Goal: Task Accomplishment & Management: Manage account settings

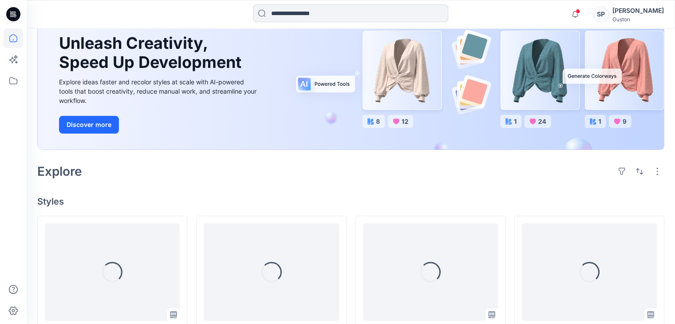
scroll to position [222, 0]
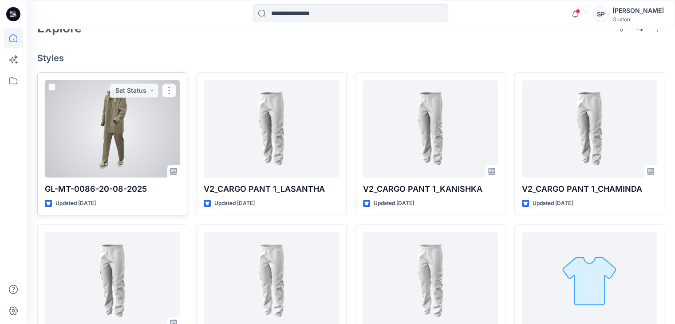
click at [83, 199] on p "Updated [DATE]" at bounding box center [75, 203] width 40 height 9
click at [110, 189] on p "GL-MT-0086-20-08-2025" at bounding box center [112, 189] width 135 height 12
click at [112, 170] on div at bounding box center [112, 129] width 135 height 98
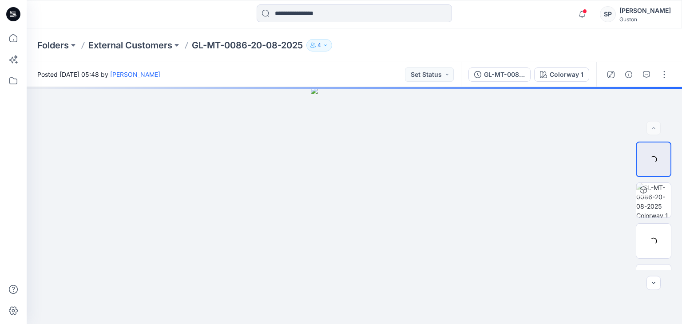
click at [313, 48] on icon "button" at bounding box center [312, 45] width 5 height 5
click at [447, 44] on div "Folders External Customers GL-MT-0086-20-08-2025 4 Folder Access Members and Ex…" at bounding box center [319, 45] width 565 height 12
click at [645, 16] on div "Guston" at bounding box center [644, 19] width 51 height 7
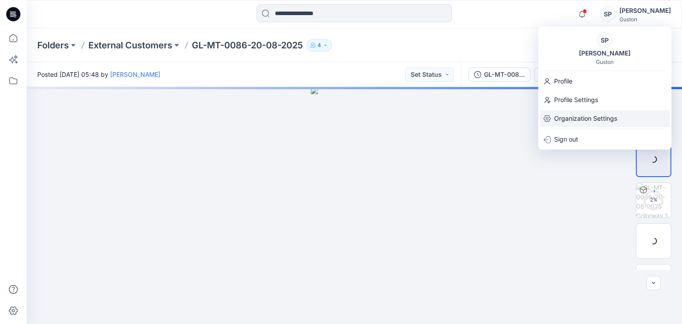
click at [594, 115] on p "Organization Settings" at bounding box center [585, 118] width 63 height 17
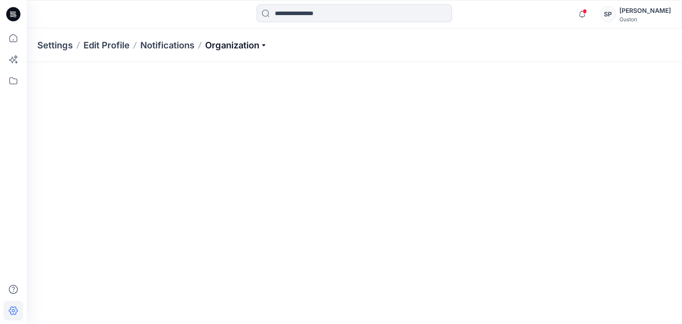
click at [267, 47] on p "Organization" at bounding box center [236, 45] width 62 height 12
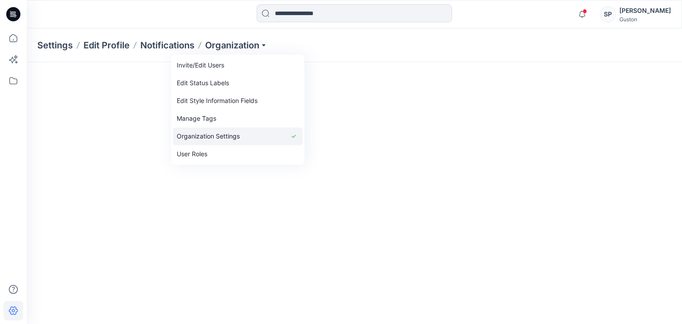
click at [238, 140] on link "Organization Settings" at bounding box center [238, 136] width 130 height 18
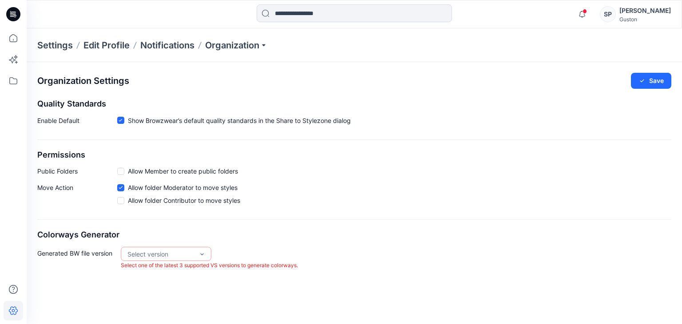
click at [272, 44] on div "Settings Edit Profile Notifications Organization" at bounding box center [354, 45] width 655 height 34
click at [263, 44] on p "Organization" at bounding box center [236, 45] width 62 height 12
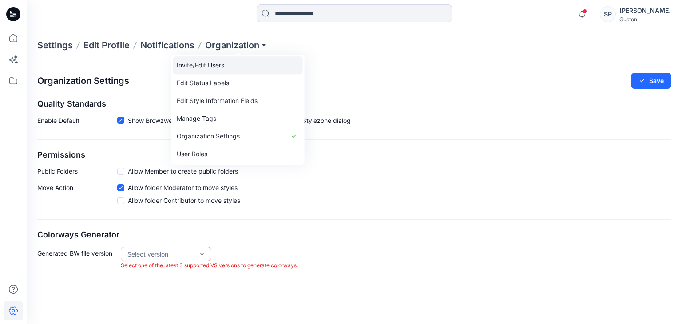
click at [239, 70] on link "Invite/Edit Users" at bounding box center [238, 65] width 130 height 18
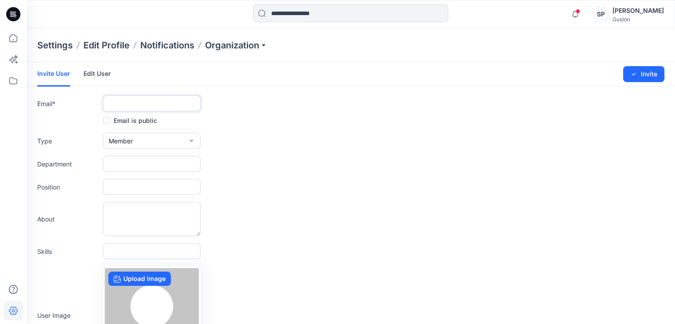
click at [127, 106] on input "text" at bounding box center [152, 103] width 98 height 16
paste input "**********"
type input "**********"
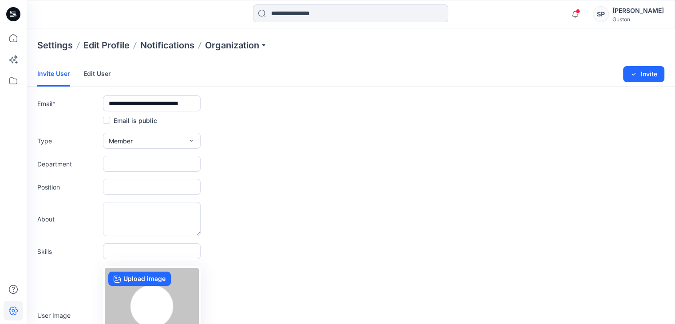
click at [365, 143] on div "Type Member External Member Admin" at bounding box center [350, 141] width 627 height 16
click at [140, 150] on form "**********" at bounding box center [351, 233] width 649 height 343
click at [143, 142] on button "Member" at bounding box center [152, 141] width 98 height 16
click at [170, 177] on div "button" at bounding box center [160, 179] width 52 height 11
click at [162, 162] on input "text" at bounding box center [152, 164] width 98 height 16
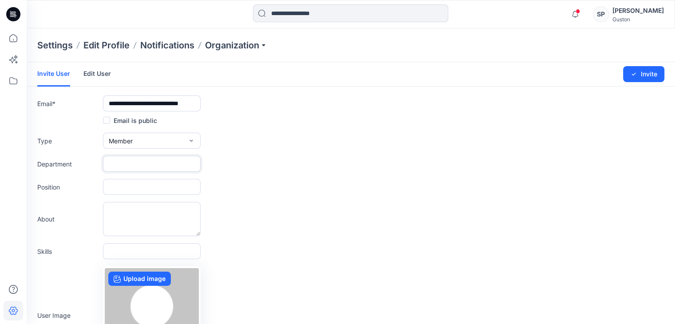
type input "*********"
click at [174, 138] on button "Member" at bounding box center [152, 141] width 98 height 16
click at [174, 137] on button "Member" at bounding box center [152, 141] width 98 height 16
click at [291, 192] on div "Position" at bounding box center [350, 187] width 627 height 16
click at [645, 75] on button "Invite" at bounding box center [643, 74] width 41 height 16
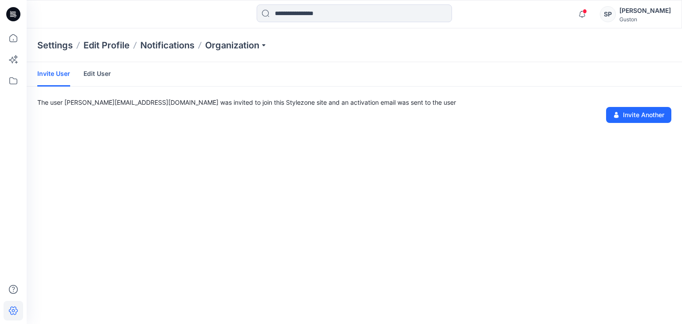
click at [366, 191] on div "Invite User Edit User The user [PERSON_NAME][EMAIL_ADDRESS][DOMAIN_NAME] was in…" at bounding box center [354, 193] width 655 height 262
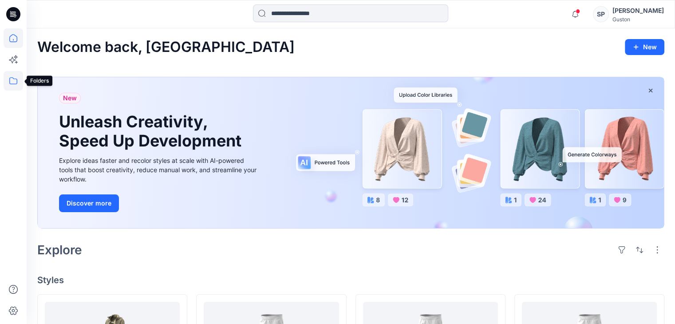
click at [9, 80] on icon at bounding box center [14, 81] width 20 height 20
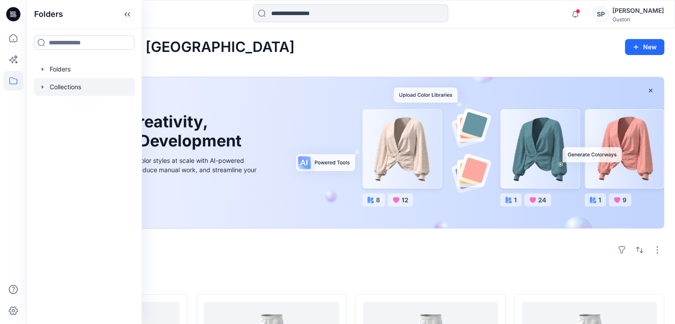
click at [42, 87] on icon "button" at bounding box center [43, 86] width 2 height 3
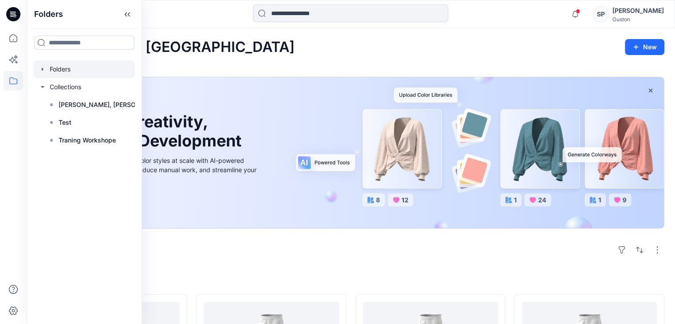
click at [49, 69] on div at bounding box center [84, 69] width 101 height 18
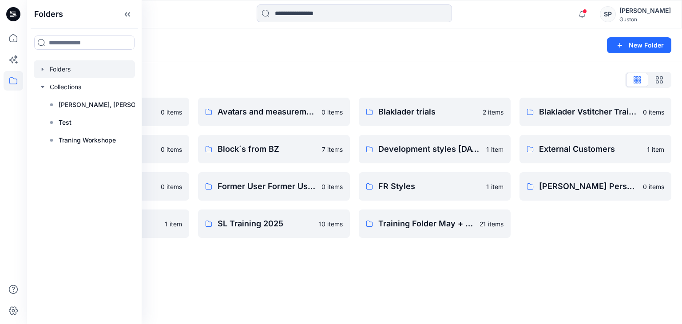
click at [370, 292] on div "Folders New Folder Folders List Avatar 0 items Block review 0 items Fabrics Pil…" at bounding box center [354, 176] width 655 height 296
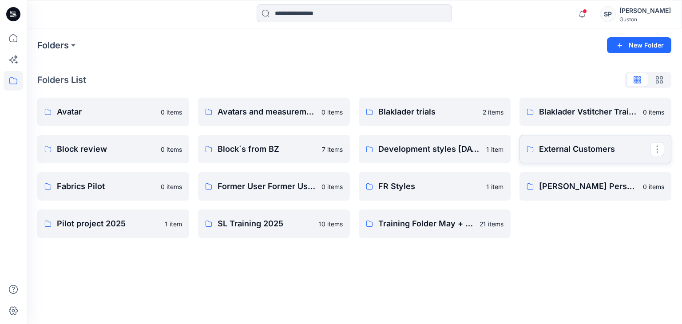
click at [572, 144] on p "External Customers" at bounding box center [594, 149] width 111 height 12
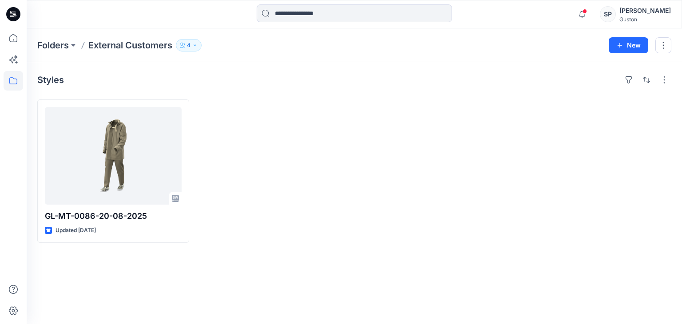
click at [181, 51] on div "Folders External Customers 4 New" at bounding box center [354, 45] width 655 height 34
click at [185, 48] on icon "button" at bounding box center [182, 45] width 5 height 5
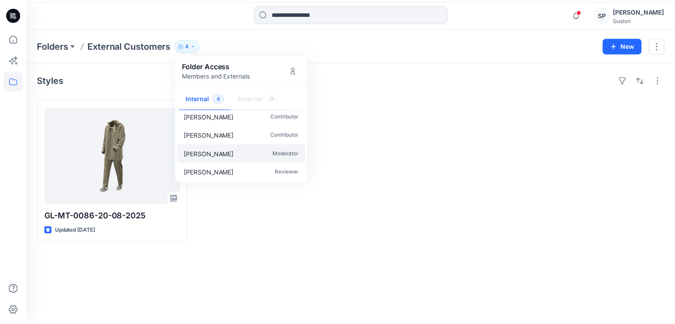
scroll to position [8, 0]
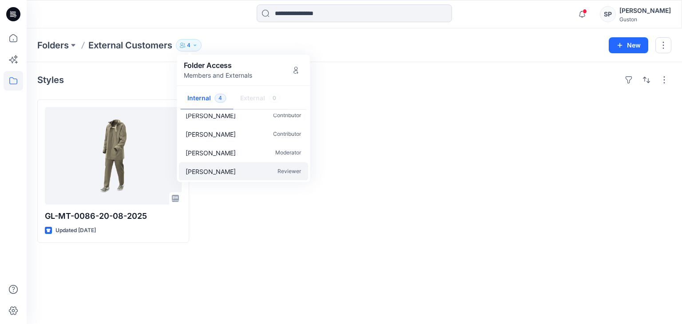
click at [230, 168] on div "Yuri Walther Reviewer" at bounding box center [243, 171] width 130 height 19
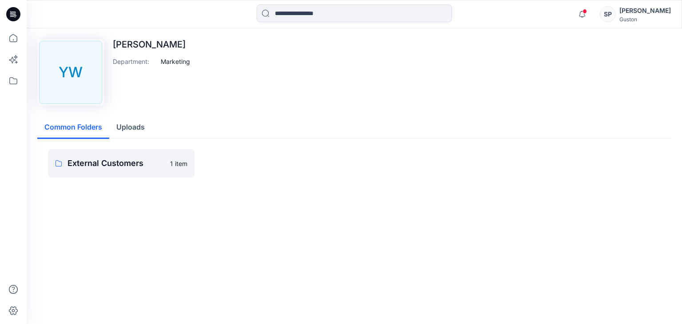
click at [137, 49] on p "[PERSON_NAME]" at bounding box center [151, 44] width 77 height 11
click at [191, 57] on div "YW Yuri Walther Department : Marketing" at bounding box center [354, 72] width 634 height 67
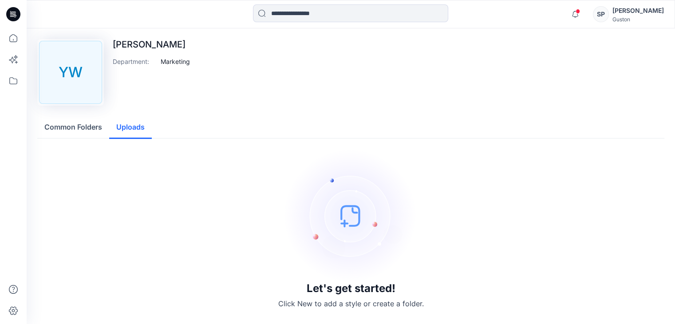
click at [118, 125] on button "Uploads" at bounding box center [130, 127] width 43 height 23
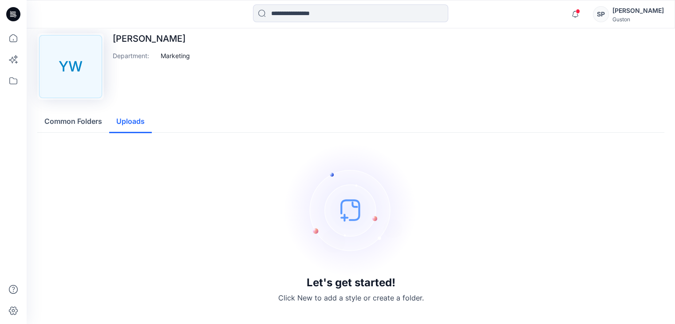
click at [87, 127] on button "Common Folders" at bounding box center [73, 122] width 72 height 23
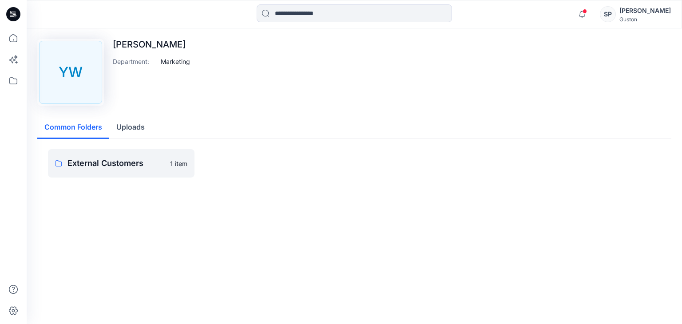
click at [156, 59] on p "Department :" at bounding box center [135, 61] width 44 height 9
click at [172, 62] on p "Marketing" at bounding box center [175, 61] width 29 height 9
click at [139, 43] on p "[PERSON_NAME]" at bounding box center [151, 44] width 77 height 11
click at [131, 135] on button "Uploads" at bounding box center [130, 127] width 43 height 23
click at [79, 135] on button "Common Folders" at bounding box center [73, 127] width 72 height 23
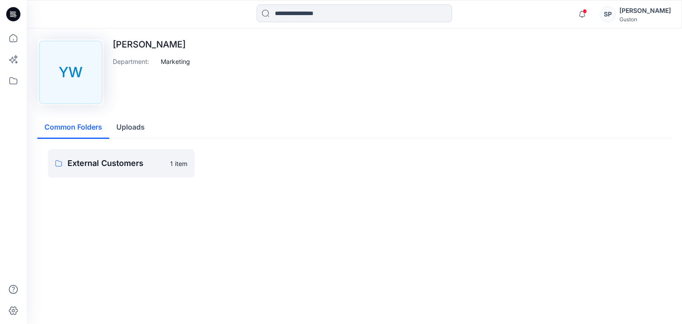
click at [177, 57] on p "Marketing" at bounding box center [175, 61] width 29 height 9
click at [152, 48] on p "[PERSON_NAME]" at bounding box center [151, 44] width 77 height 11
click at [138, 121] on button "Uploads" at bounding box center [130, 127] width 43 height 23
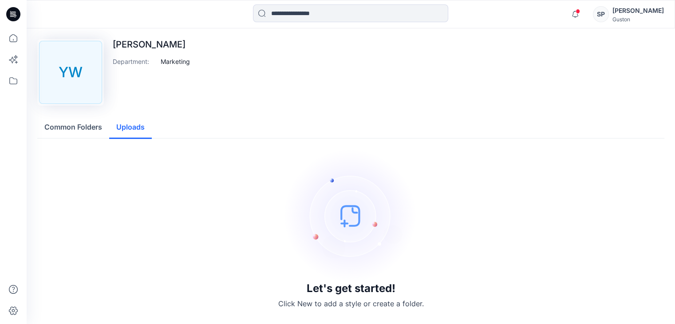
click at [44, 151] on div "Let's get started! Click New to add a style or create a folder." at bounding box center [350, 229] width 627 height 181
click at [59, 127] on button "Common Folders" at bounding box center [73, 127] width 72 height 23
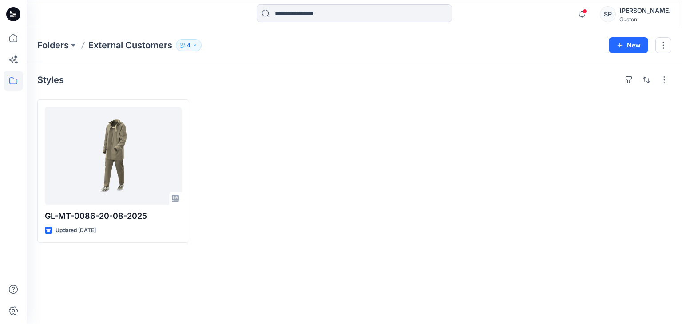
click at [189, 50] on p "4" at bounding box center [189, 45] width 4 height 10
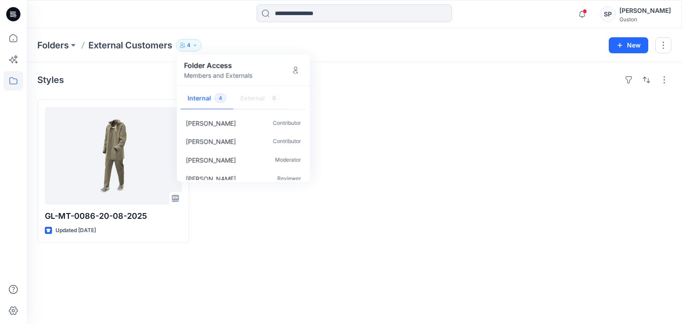
click at [368, 143] on div at bounding box center [435, 170] width 152 height 143
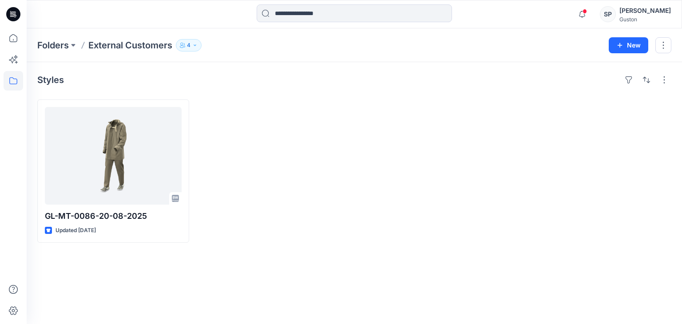
click at [279, 96] on div "Styles GL-MT-0086-20-08-2025 Updated 3 days ago" at bounding box center [354, 193] width 655 height 262
